Goal: Information Seeking & Learning: Learn about a topic

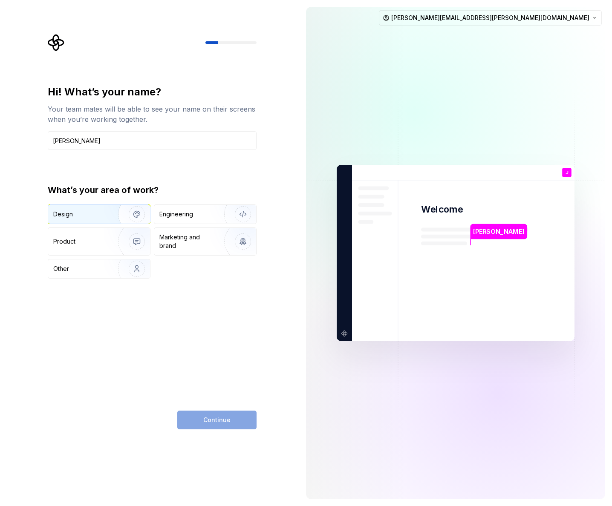
type input "[PERSON_NAME]"
click at [110, 212] on img "button" at bounding box center [131, 214] width 55 height 57
click at [213, 418] on span "Continue" at bounding box center [216, 420] width 27 height 9
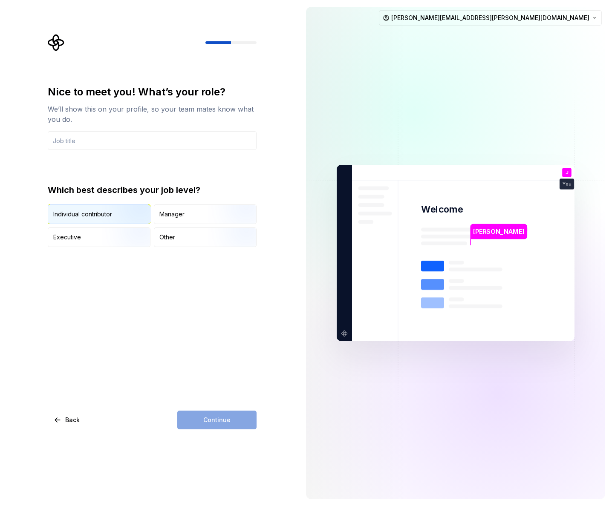
click at [123, 214] on img "button" at bounding box center [129, 224] width 55 height 57
click at [121, 140] on input "text" at bounding box center [152, 140] width 209 height 19
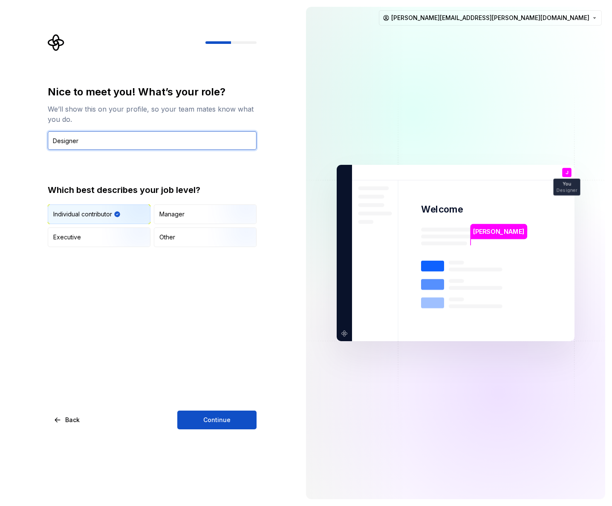
click at [54, 147] on input "Designer" at bounding box center [152, 140] width 209 height 19
type input "Experience Designer"
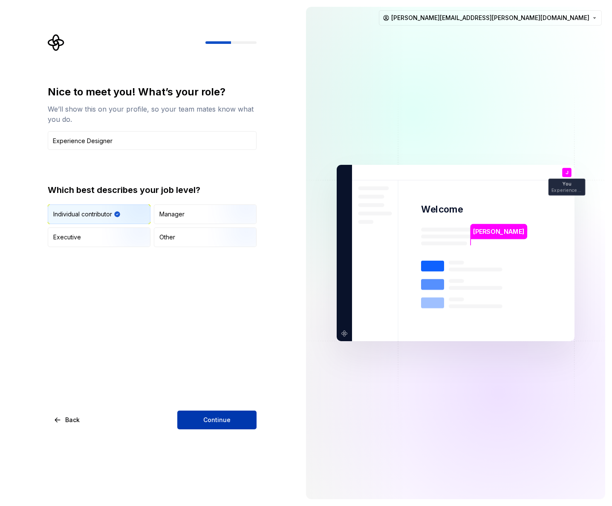
click at [218, 420] on span "Continue" at bounding box center [216, 420] width 27 height 9
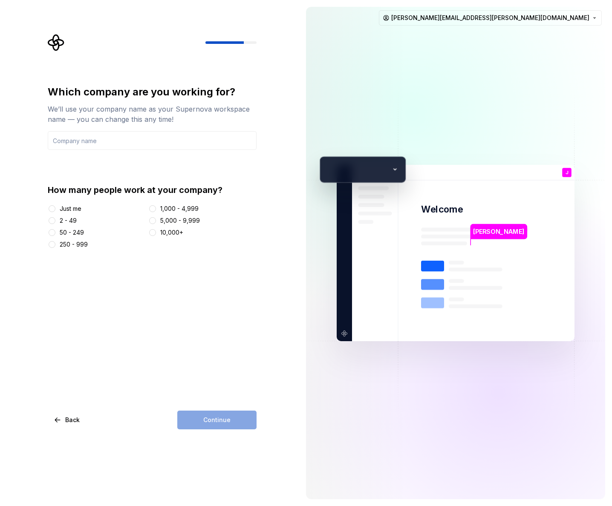
drag, startPoint x: 64, startPoint y: 209, endPoint x: 82, endPoint y: 227, distance: 25.9
click at [64, 209] on div "Just me" at bounding box center [71, 209] width 22 height 9
click at [55, 209] on button "Just me" at bounding box center [52, 208] width 7 height 7
click at [211, 419] on div "Continue" at bounding box center [216, 420] width 79 height 19
drag, startPoint x: 216, startPoint y: 390, endPoint x: 213, endPoint y: 416, distance: 25.7
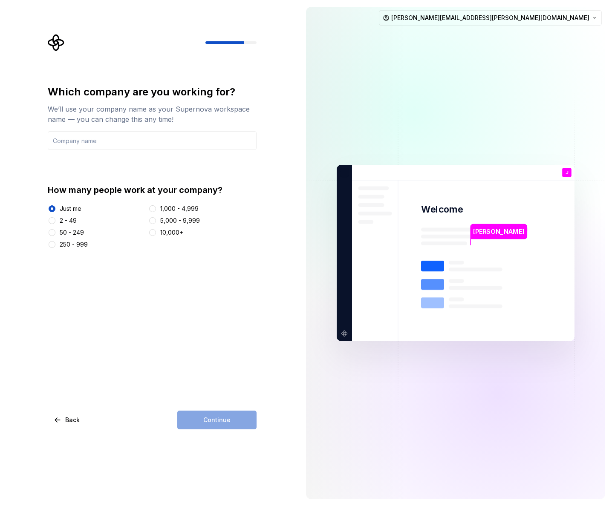
click at [215, 399] on div "Which company are you working for? We’ll use your company name as your Supernov…" at bounding box center [152, 257] width 209 height 344
click at [209, 425] on div "Continue" at bounding box center [216, 420] width 79 height 19
drag, startPoint x: 209, startPoint y: 425, endPoint x: 177, endPoint y: 335, distance: 94.6
click at [209, 424] on div "Continue" at bounding box center [216, 420] width 79 height 19
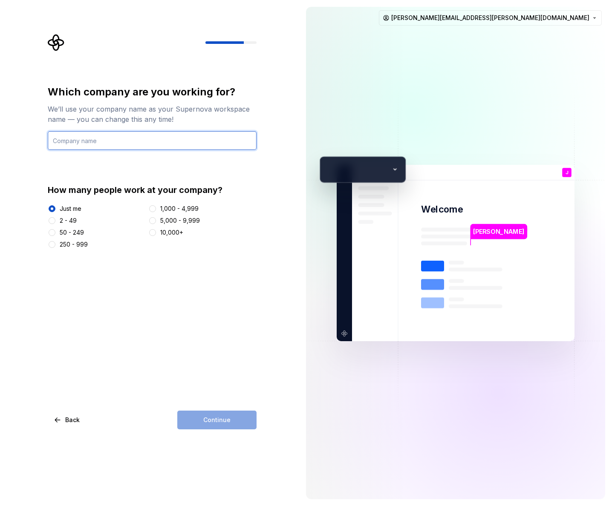
click at [129, 142] on input "text" at bounding box center [152, 140] width 209 height 19
type input "F"
type input "Foundation"
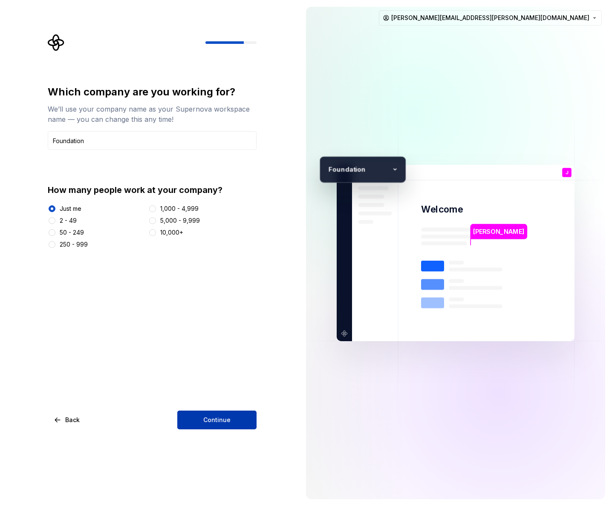
click at [219, 421] on span "Continue" at bounding box center [216, 420] width 27 height 9
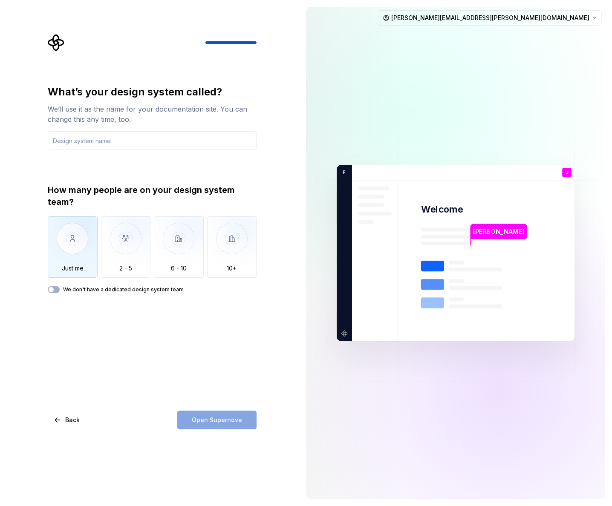
click at [72, 250] on img "button" at bounding box center [73, 245] width 50 height 57
click at [87, 147] on input "text" at bounding box center [152, 140] width 209 height 19
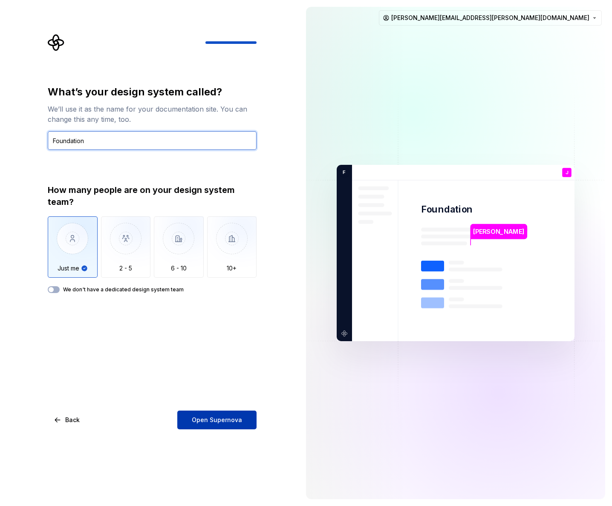
type input "Foundation"
click at [212, 420] on span "Open Supernova" at bounding box center [217, 420] width 50 height 9
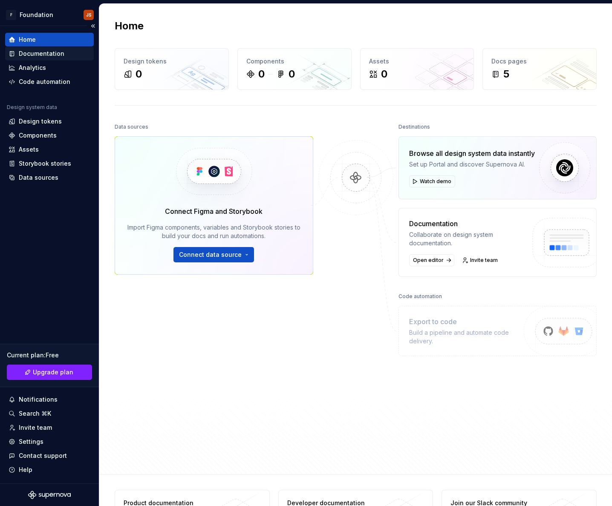
click at [44, 55] on div "Documentation" at bounding box center [42, 53] width 46 height 9
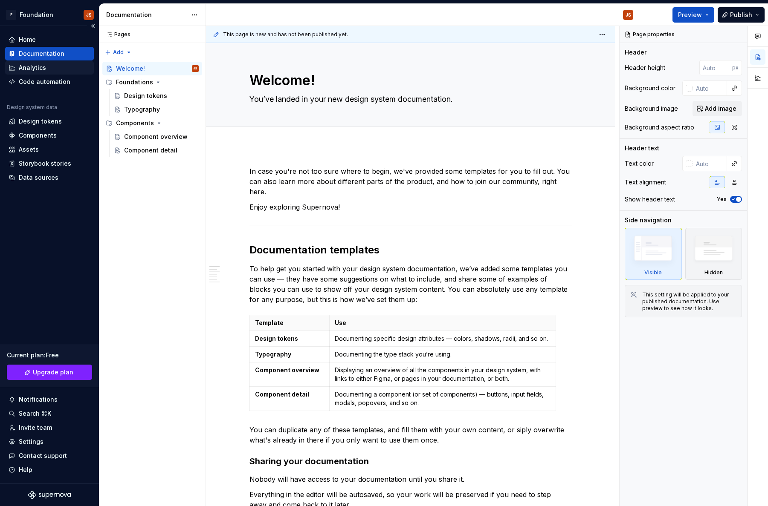
click at [38, 66] on div "Analytics" at bounding box center [32, 68] width 27 height 9
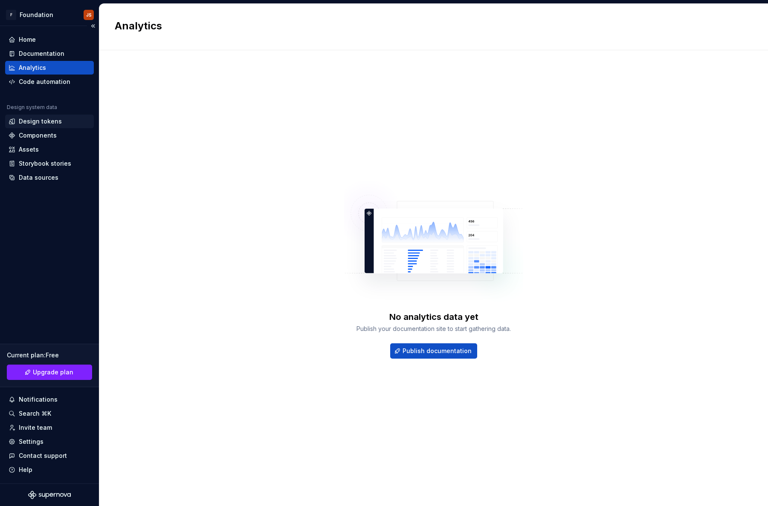
click at [23, 123] on div "Design tokens" at bounding box center [40, 121] width 43 height 9
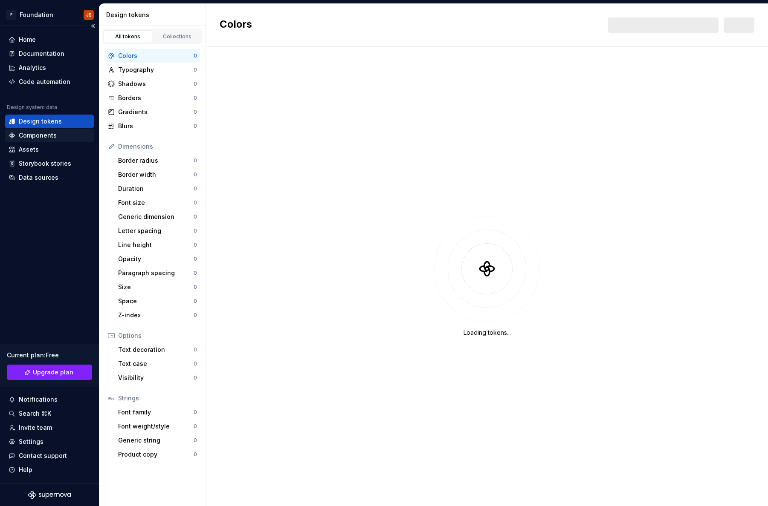
click at [23, 140] on div "Components" at bounding box center [49, 136] width 89 height 14
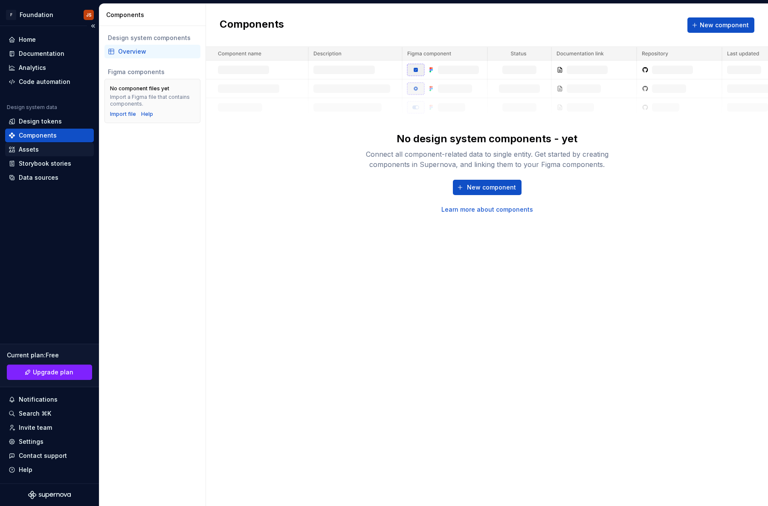
click at [49, 151] on div "Assets" at bounding box center [50, 149] width 82 height 9
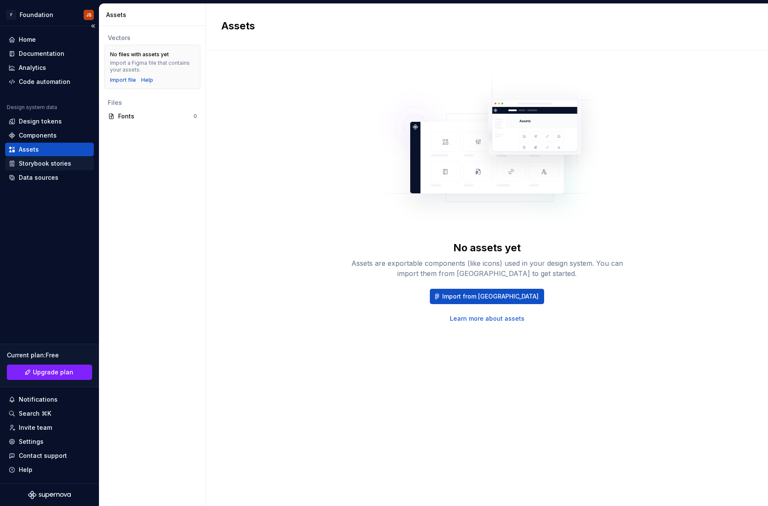
click at [49, 157] on div "Design system data Design tokens Components Assets Storybook stories Data sourc…" at bounding box center [49, 144] width 89 height 81
click at [46, 166] on div "Storybook stories" at bounding box center [45, 163] width 52 height 9
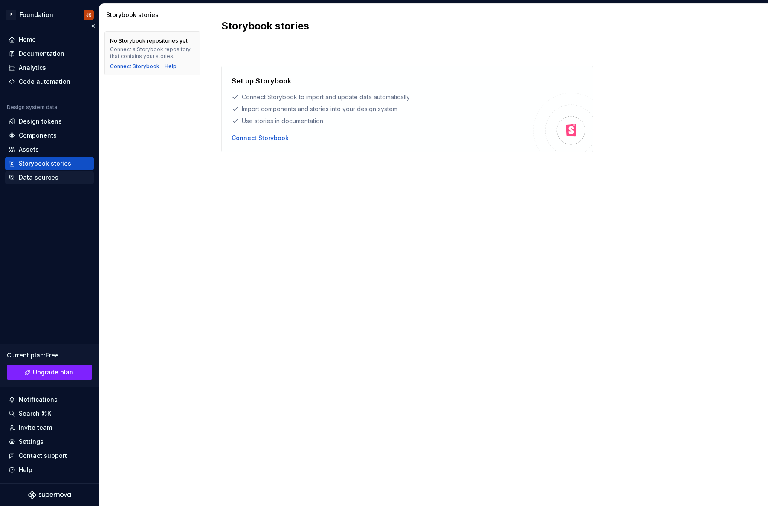
click at [46, 180] on div "Data sources" at bounding box center [39, 177] width 40 height 9
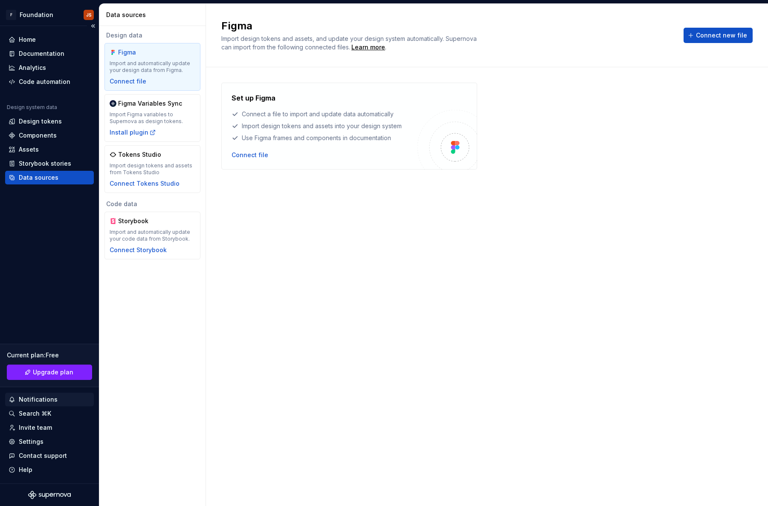
click at [29, 401] on div "Notifications" at bounding box center [38, 400] width 39 height 9
click at [28, 401] on html "F Foundation JS Home Documentation Analytics Code automation Design system data…" at bounding box center [384, 253] width 768 height 506
click at [29, 400] on div "Notifications" at bounding box center [38, 400] width 39 height 9
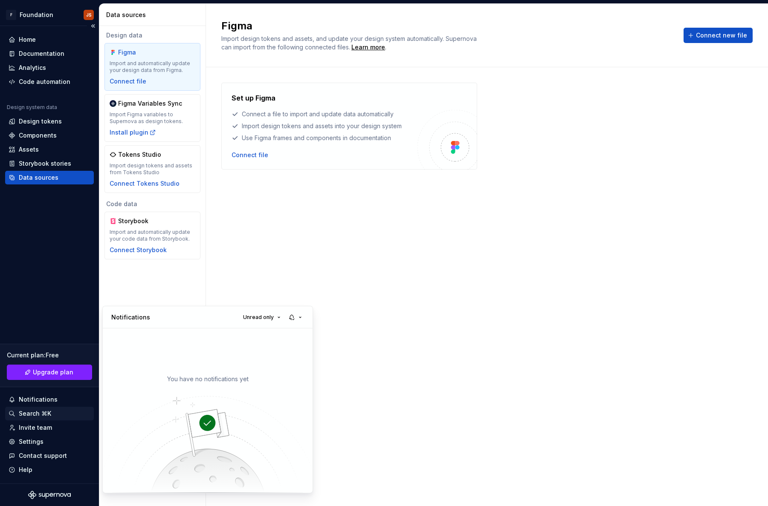
click at [52, 413] on html "F Foundation JS Home Documentation Analytics Code automation Design system data…" at bounding box center [384, 253] width 768 height 506
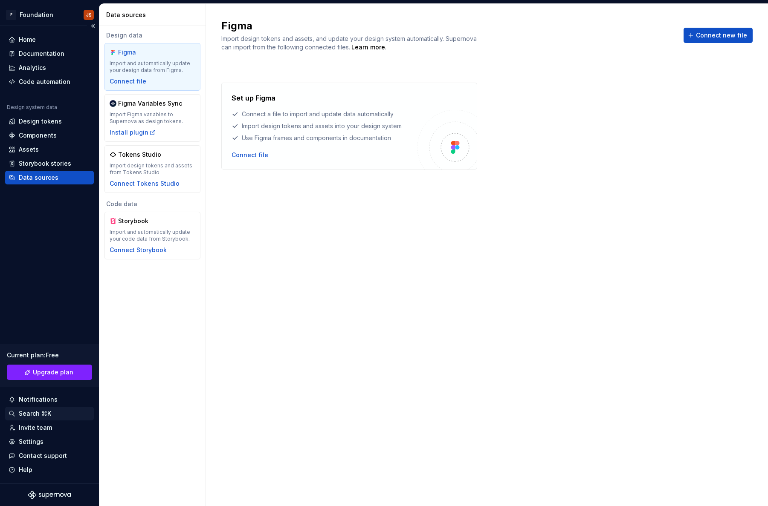
click at [45, 409] on div "Search ⌘K" at bounding box center [49, 414] width 89 height 14
click at [40, 439] on div "Settings" at bounding box center [31, 442] width 25 height 9
click at [38, 37] on div "Home" at bounding box center [50, 39] width 82 height 9
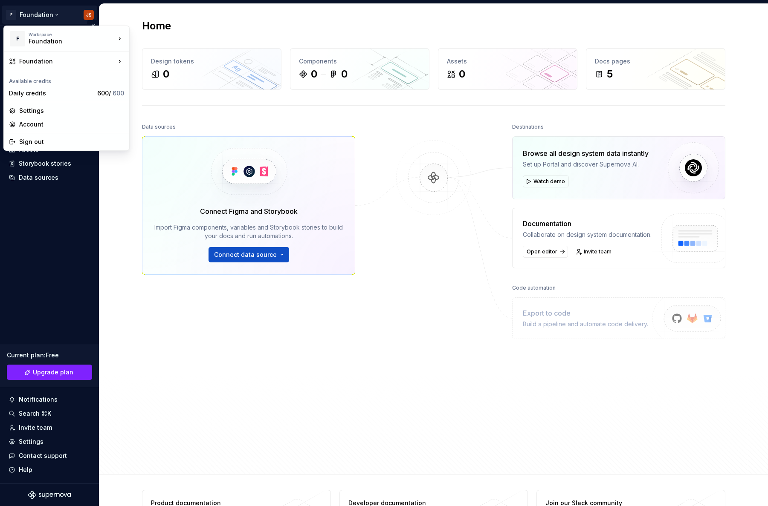
click at [59, 8] on html "F Foundation JS Home Documentation Analytics Code automation Design system data…" at bounding box center [384, 253] width 768 height 506
click at [26, 231] on html "F Foundation JS Home Documentation Analytics Code automation Design system data…" at bounding box center [384, 253] width 768 height 506
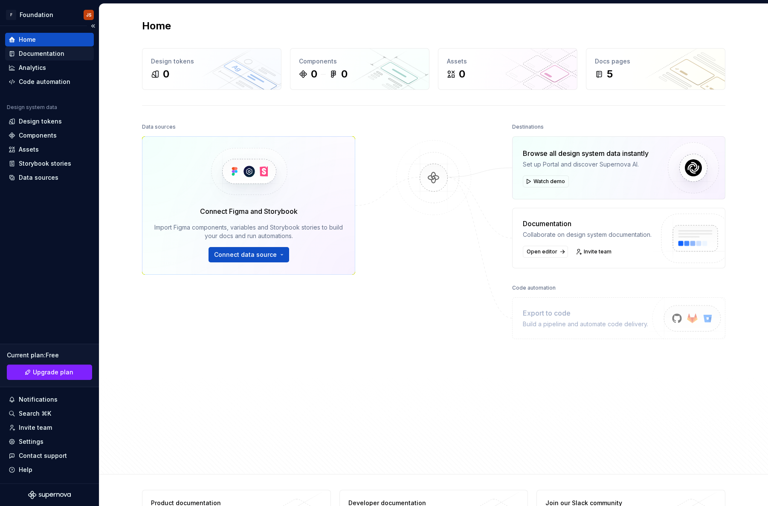
click at [54, 53] on div "Documentation" at bounding box center [42, 53] width 46 height 9
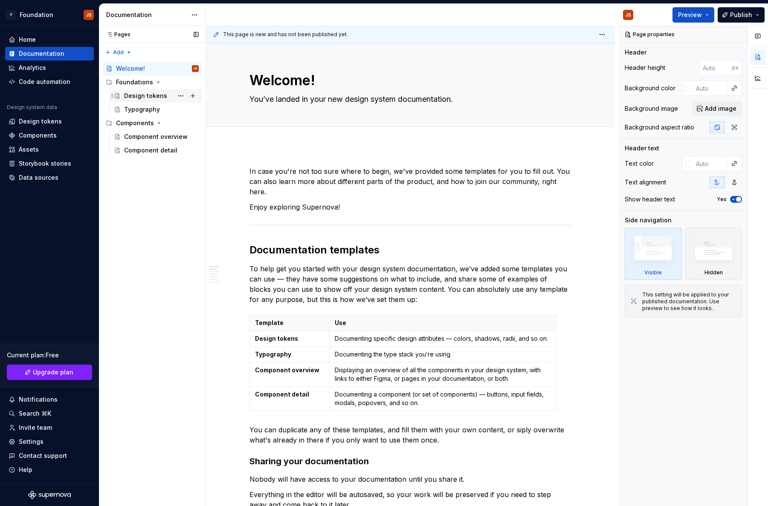
click at [149, 99] on div "Design tokens" at bounding box center [145, 96] width 43 height 9
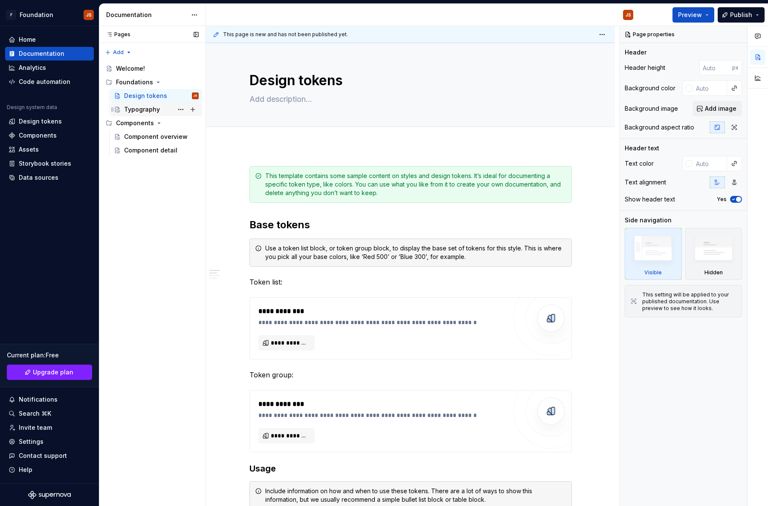
click at [140, 111] on div "Typography" at bounding box center [142, 109] width 36 height 9
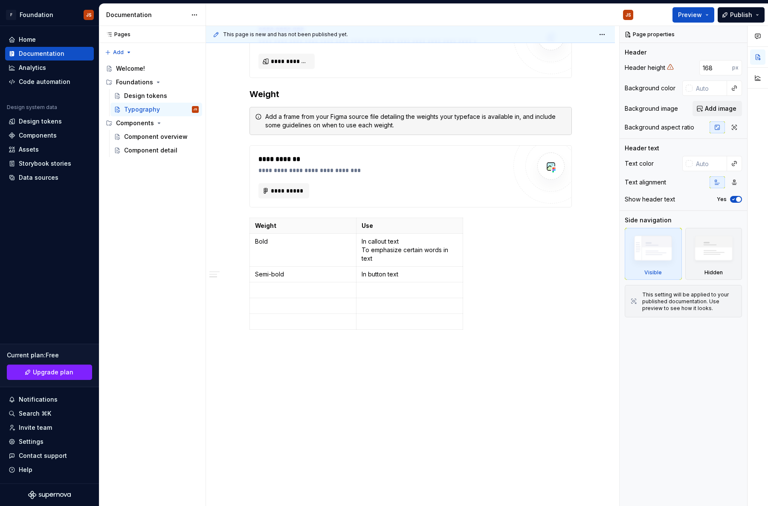
scroll to position [498, 0]
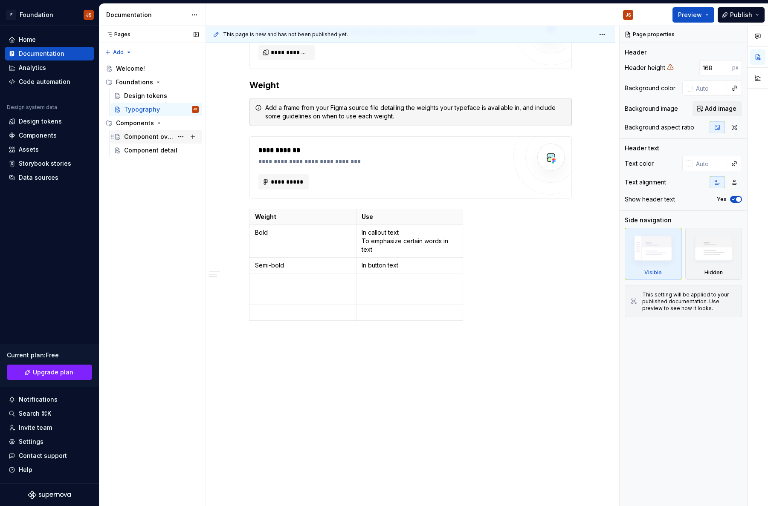
click at [144, 139] on div "Component overview" at bounding box center [148, 137] width 49 height 9
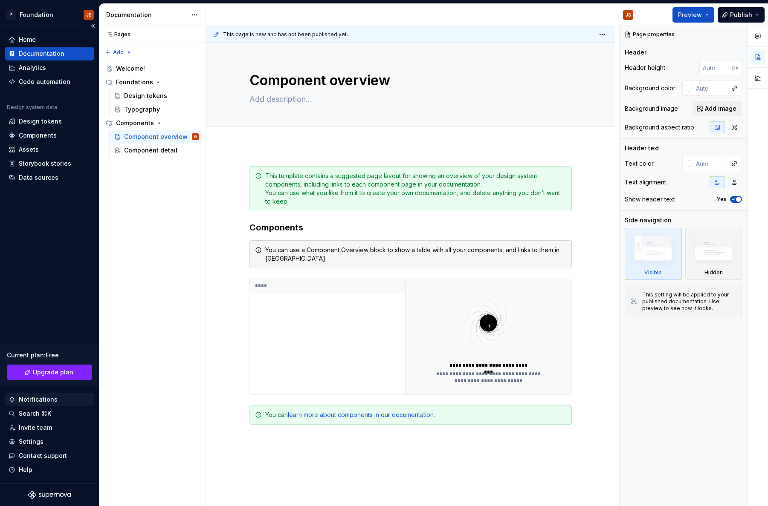
click at [49, 404] on div "Notifications" at bounding box center [38, 400] width 39 height 9
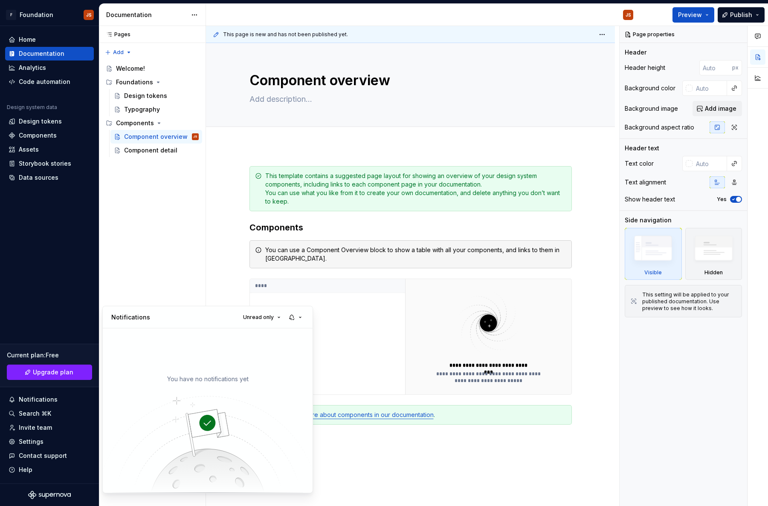
type textarea "*"
